Goal: Task Accomplishment & Management: Manage account settings

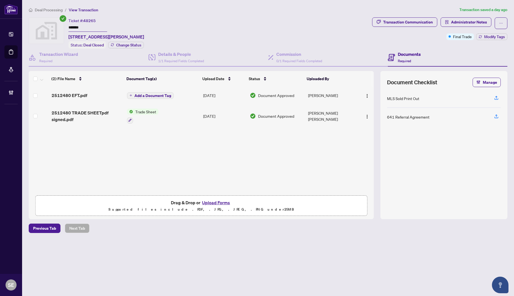
drag, startPoint x: 477, startPoint y: 245, endPoint x: 293, endPoint y: 124, distance: 220.3
click at [477, 244] on div "Deal Processing / View Transaction Transaction saved a day ago Ticket #: 48265 …" at bounding box center [267, 129] width 483 height 245
drag, startPoint x: 31, startPoint y: 22, endPoint x: -28, endPoint y: 19, distance: 59.1
click at [0, 19] on html "Dashboard Deal Processing Mortgage Referrals Brokerage Management SE [PERSON_NA…" at bounding box center [257, 148] width 514 height 296
click at [370, 222] on div "Deal Processing / View Transaction Transaction saved a day ago Ticket #: 48265 …" at bounding box center [267, 129] width 483 height 245
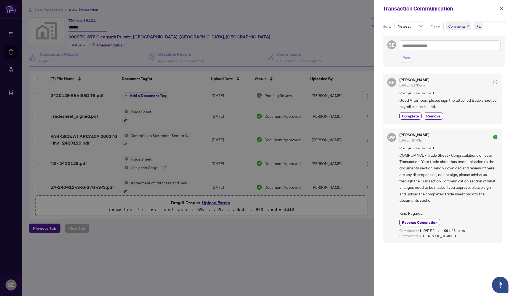
drag, startPoint x: 12, startPoint y: 55, endPoint x: 51, endPoint y: 50, distance: 39.0
click at [22, 53] on div at bounding box center [257, 148] width 514 height 296
drag, startPoint x: 500, startPoint y: 10, endPoint x: 117, endPoint y: 52, distance: 385.2
click at [499, 11] on button "button" at bounding box center [501, 8] width 7 height 7
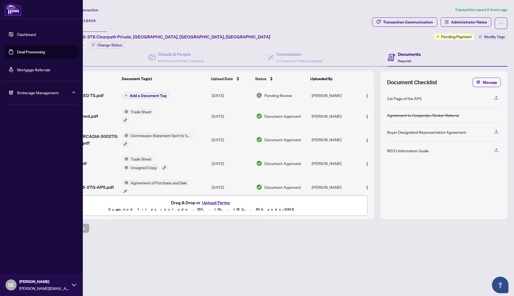
drag, startPoint x: 9, startPoint y: 54, endPoint x: 6, endPoint y: 54, distance: 3.0
click at [17, 54] on link "Deal Processing" at bounding box center [31, 51] width 28 height 5
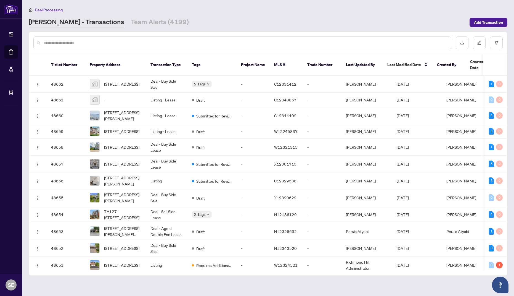
click at [115, 45] on input "text" at bounding box center [245, 43] width 403 height 6
paste input "*******"
type input "*******"
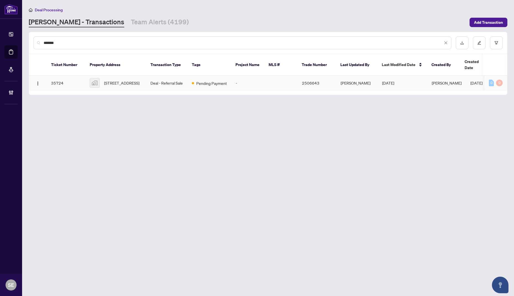
click at [135, 80] on span "173 Charlotte Street, Peterborough, ON, Canada" at bounding box center [121, 83] width 35 height 6
